Goal: Entertainment & Leisure: Consume media (video, audio)

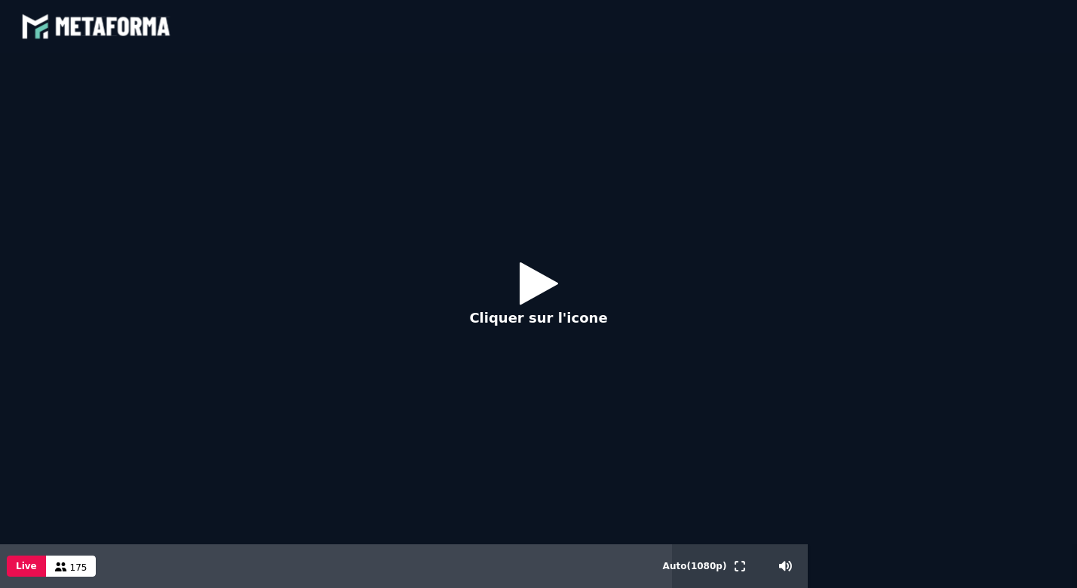
click at [581, 426] on div "Cliquer sur l'icone" at bounding box center [538, 299] width 1077 height 492
click at [551, 326] on p "Cliquer sur l'icone" at bounding box center [538, 318] width 138 height 20
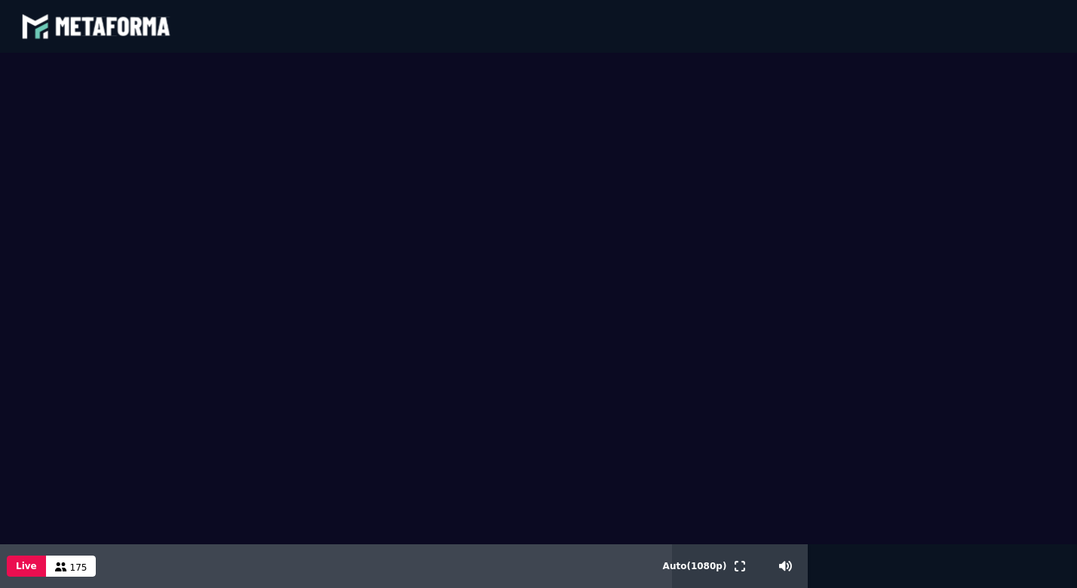
click at [551, 320] on video at bounding box center [538, 299] width 1077 height 492
drag, startPoint x: 1061, startPoint y: 561, endPoint x: 889, endPoint y: -49, distance: 634.0
click at [889, 53] on div at bounding box center [538, 321] width 1077 height 536
click at [71, 573] on div "163" at bounding box center [71, 566] width 51 height 21
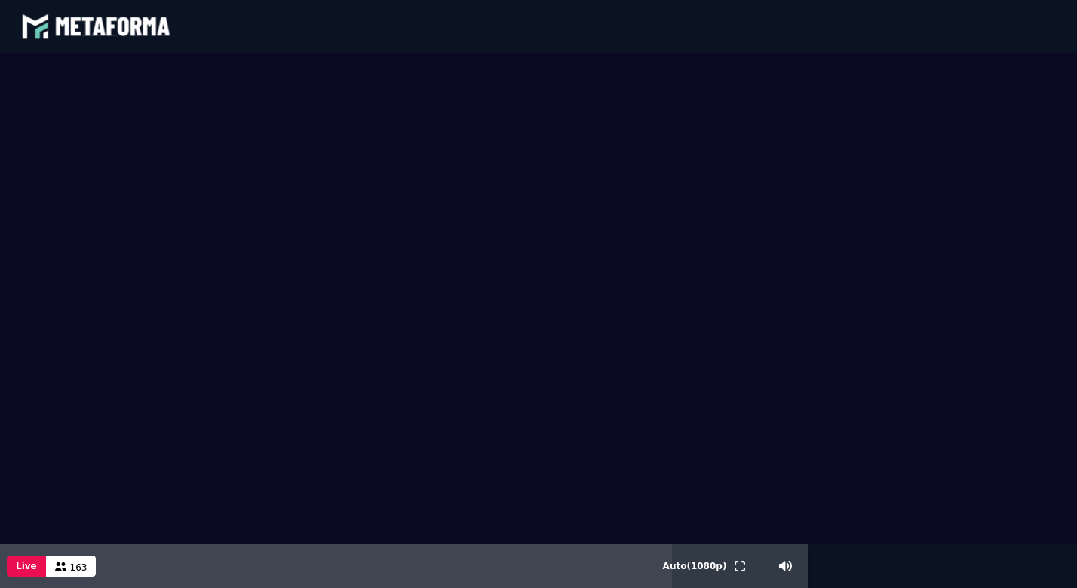
click at [57, 573] on div "163" at bounding box center [71, 566] width 51 height 21
click at [27, 574] on button "Live" at bounding box center [26, 566] width 39 height 21
click at [1049, 474] on video at bounding box center [538, 299] width 1077 height 492
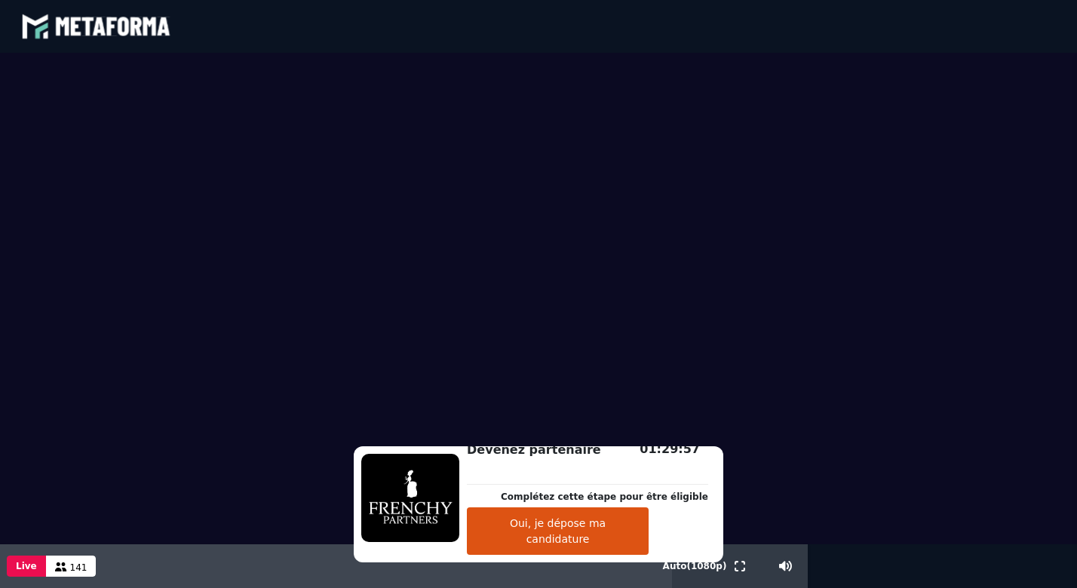
click at [622, 552] on button "Oui, je dépose ma candidature" at bounding box center [558, 532] width 182 height 48
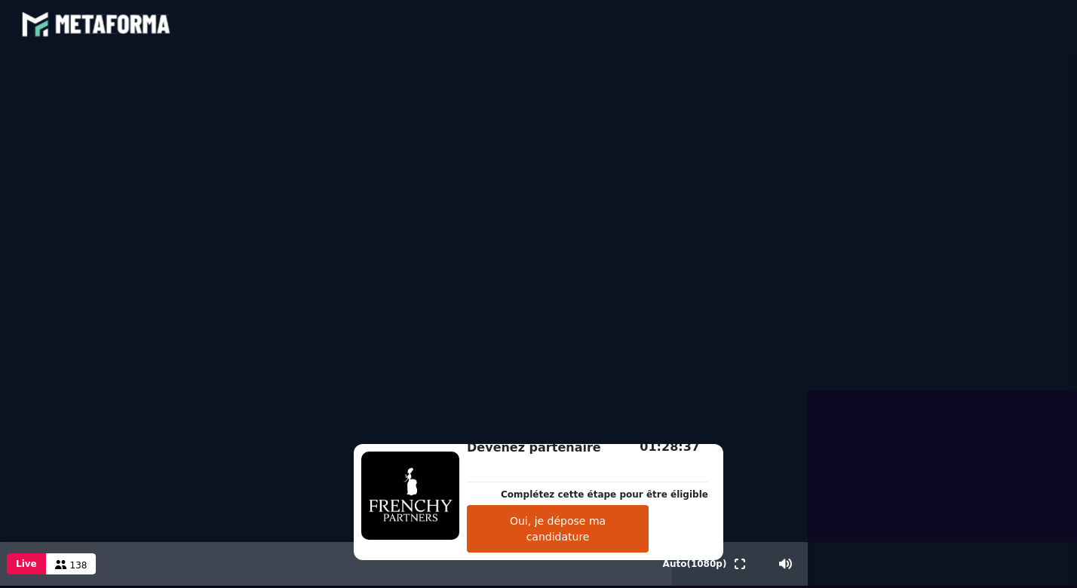
scroll to position [3, 0]
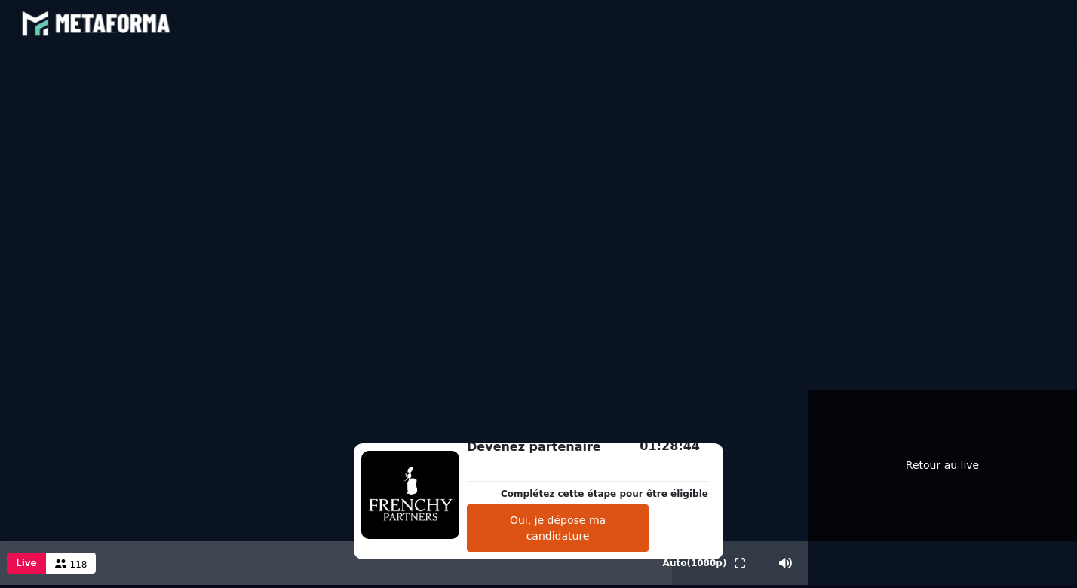
click at [1065, 418] on div "Retour au live" at bounding box center [942, 466] width 269 height 152
